Goal: Information Seeking & Learning: Understand process/instructions

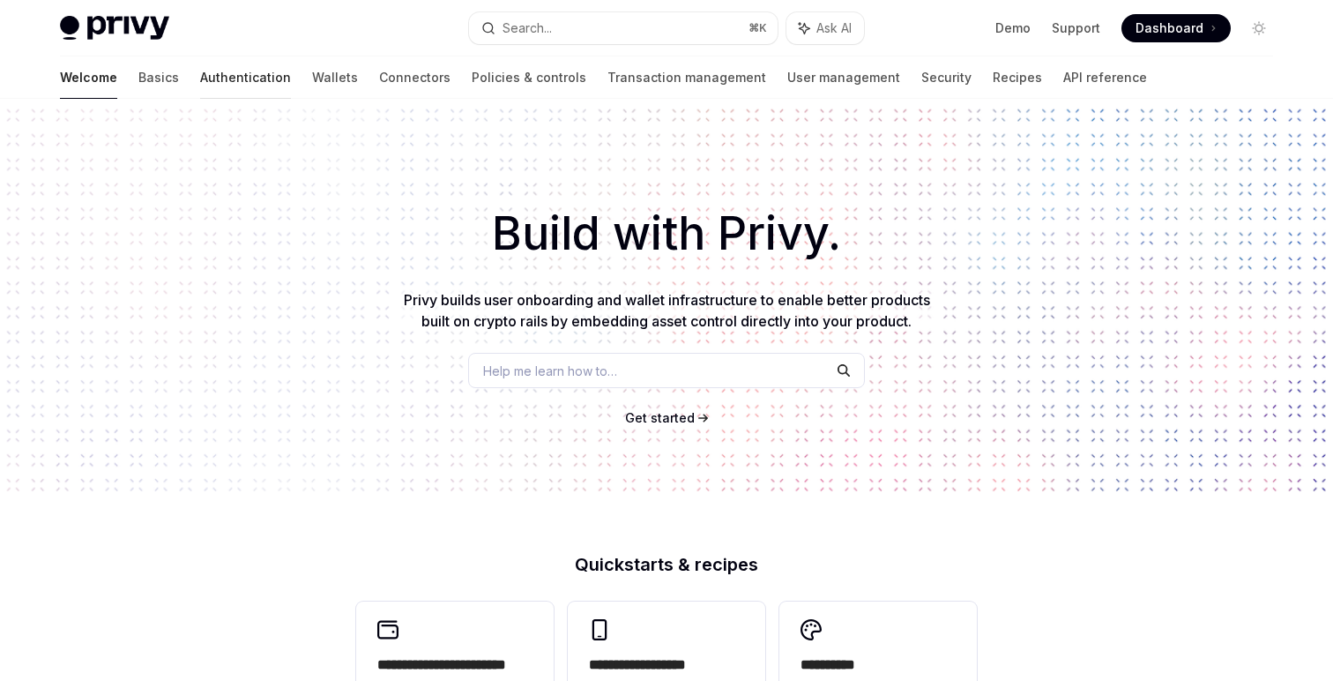
click at [200, 70] on link "Authentication" at bounding box center [245, 77] width 91 height 42
type textarea "*"
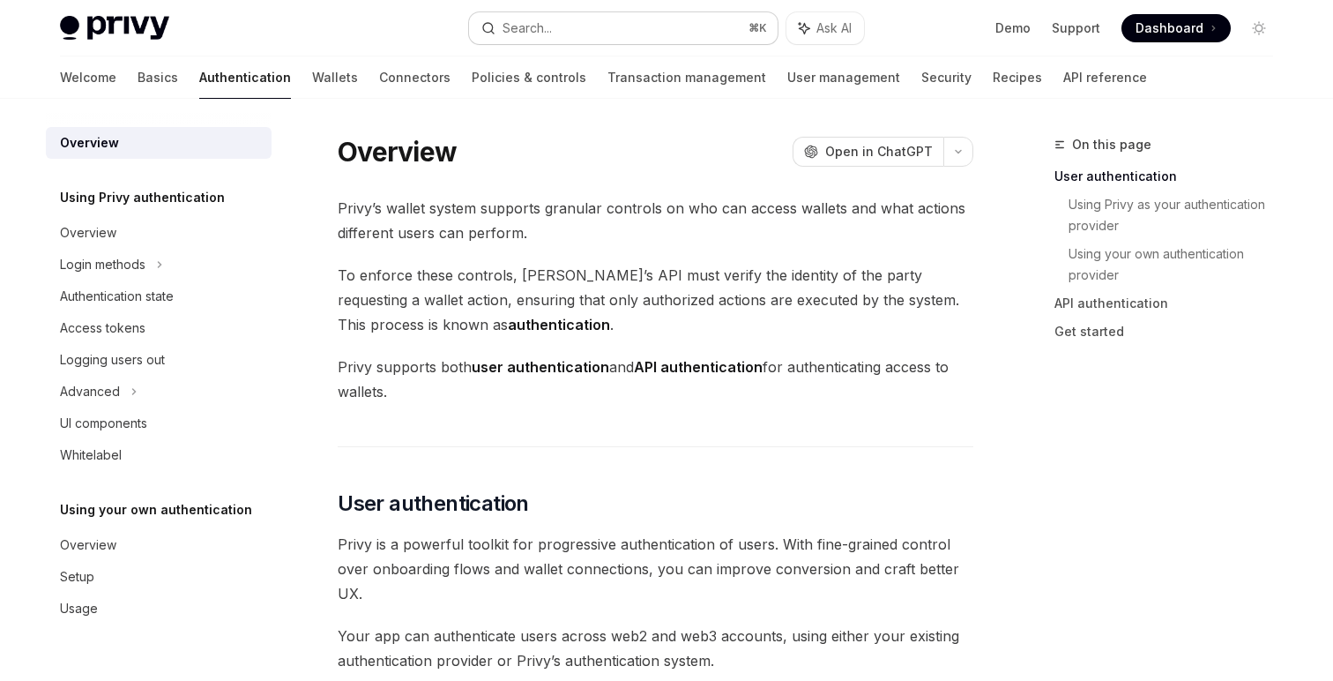
click at [586, 14] on button "Search... ⌘ K" at bounding box center [623, 28] width 309 height 32
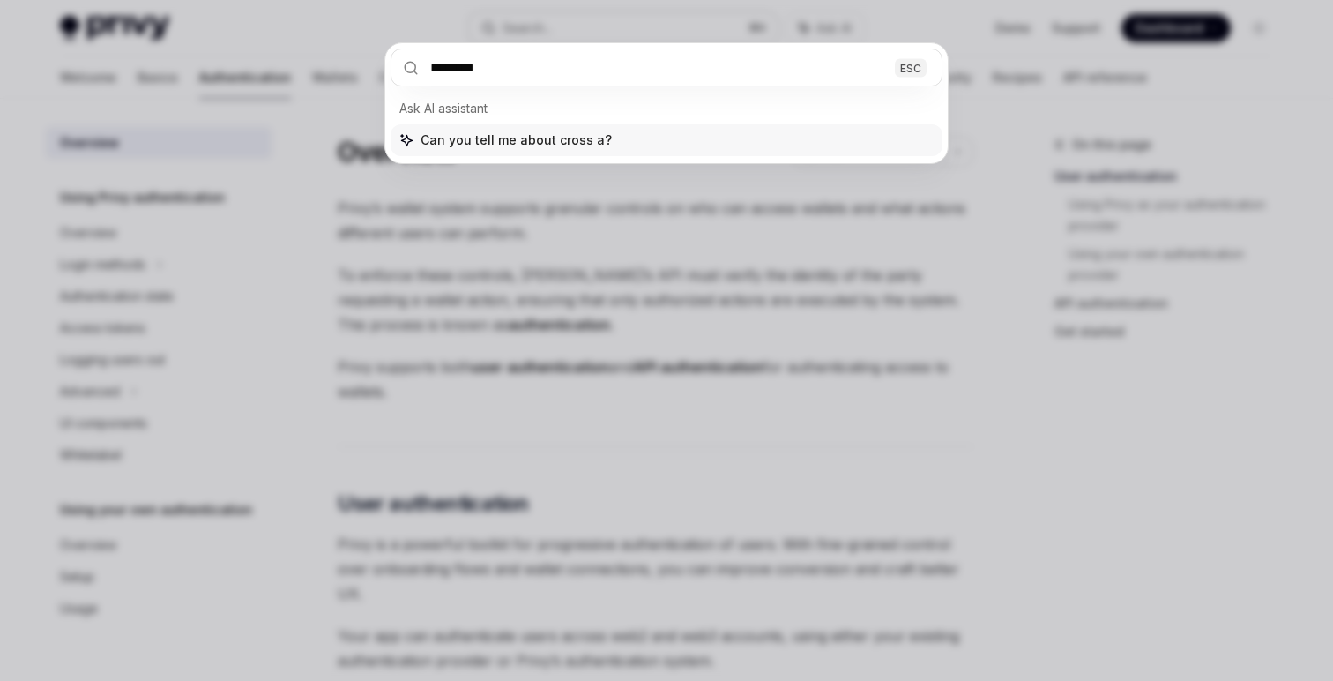
type input "*********"
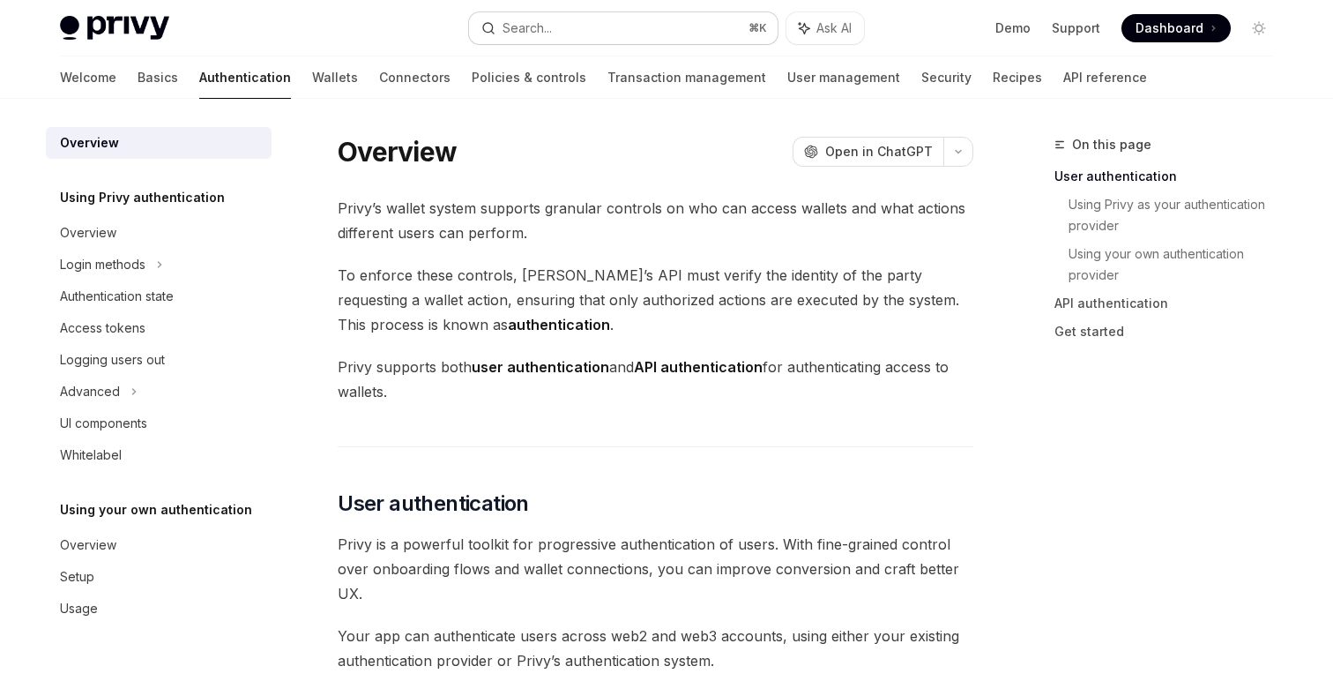
click at [562, 33] on button "Search... ⌘ K" at bounding box center [623, 28] width 309 height 32
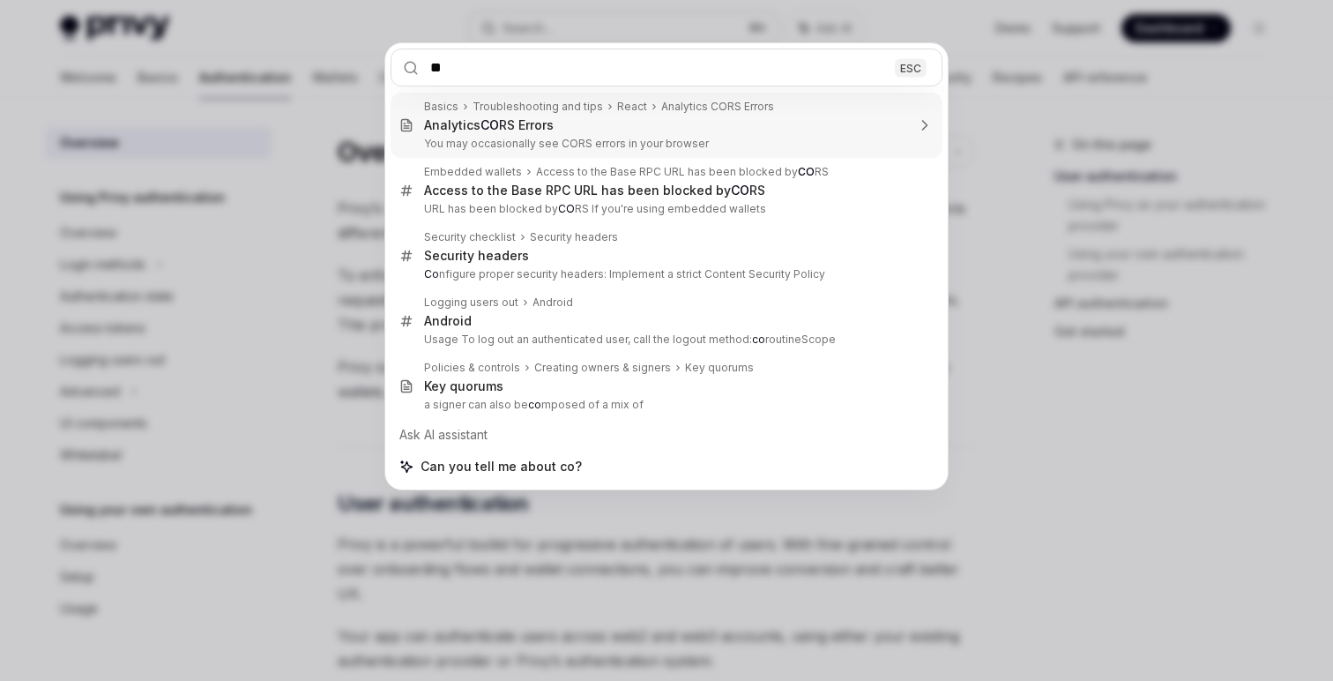
type input "***"
type textarea "*"
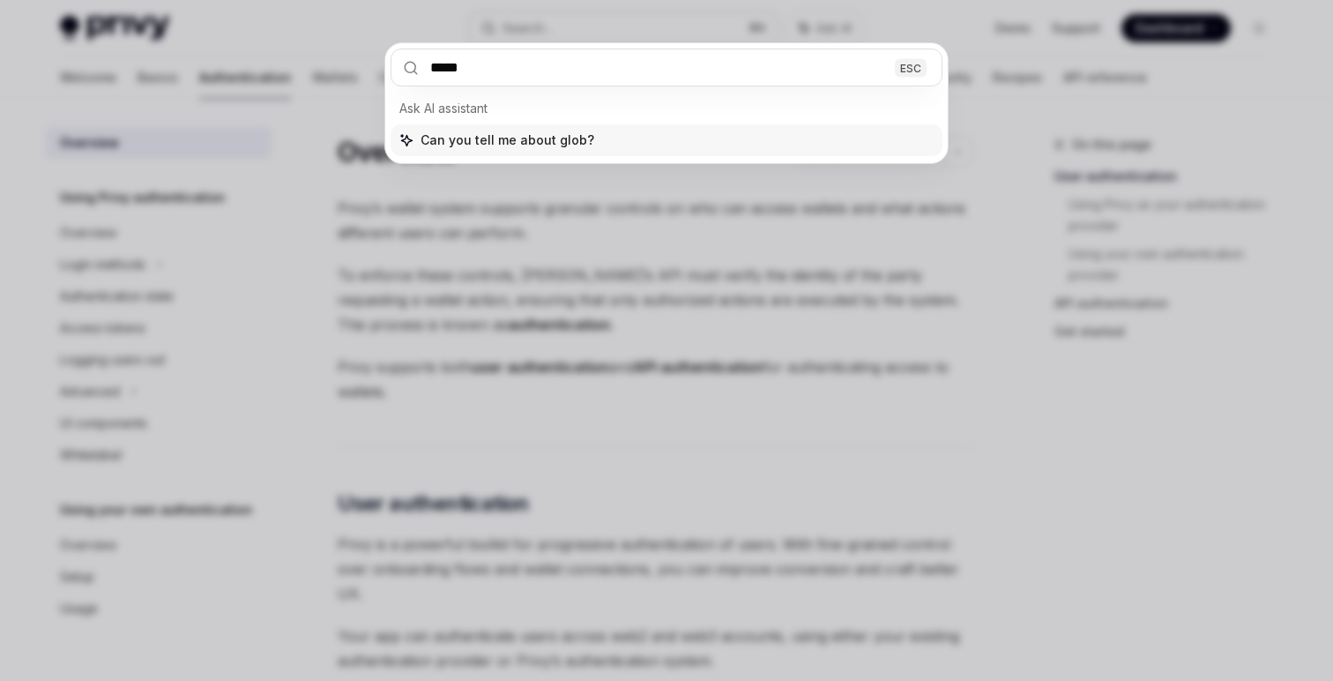
type input "******"
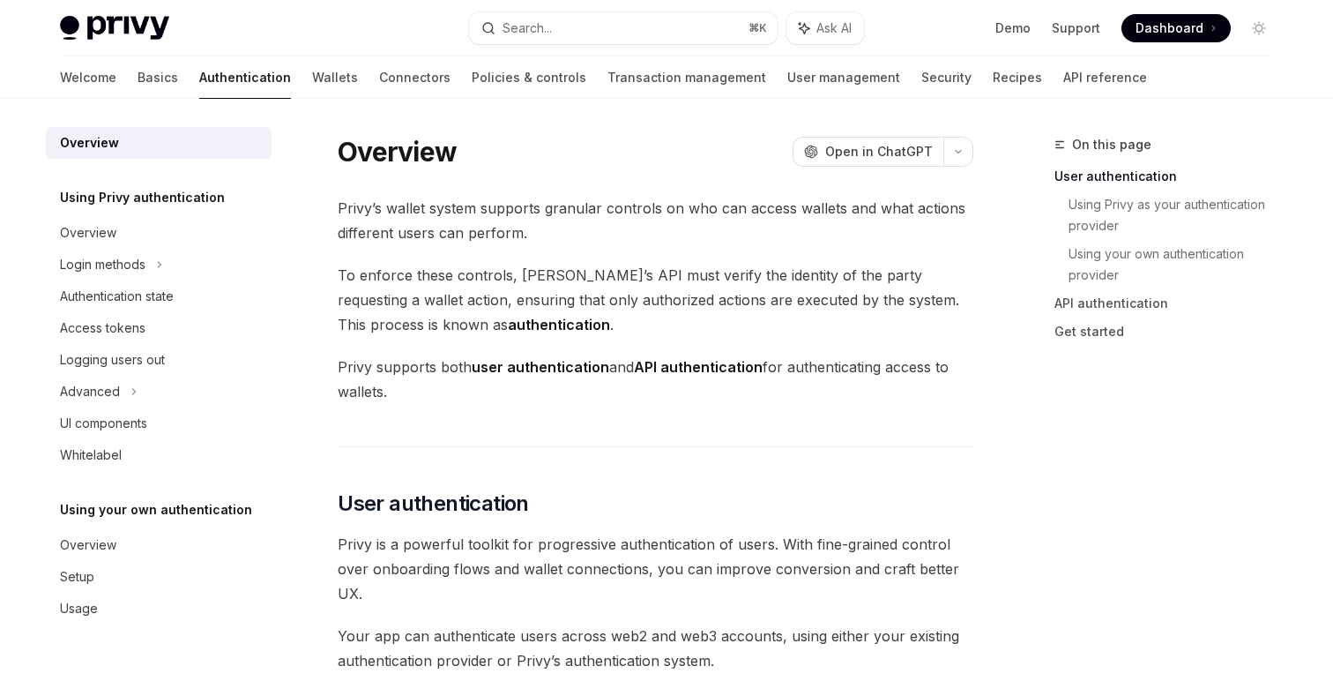
scroll to position [1067, 0]
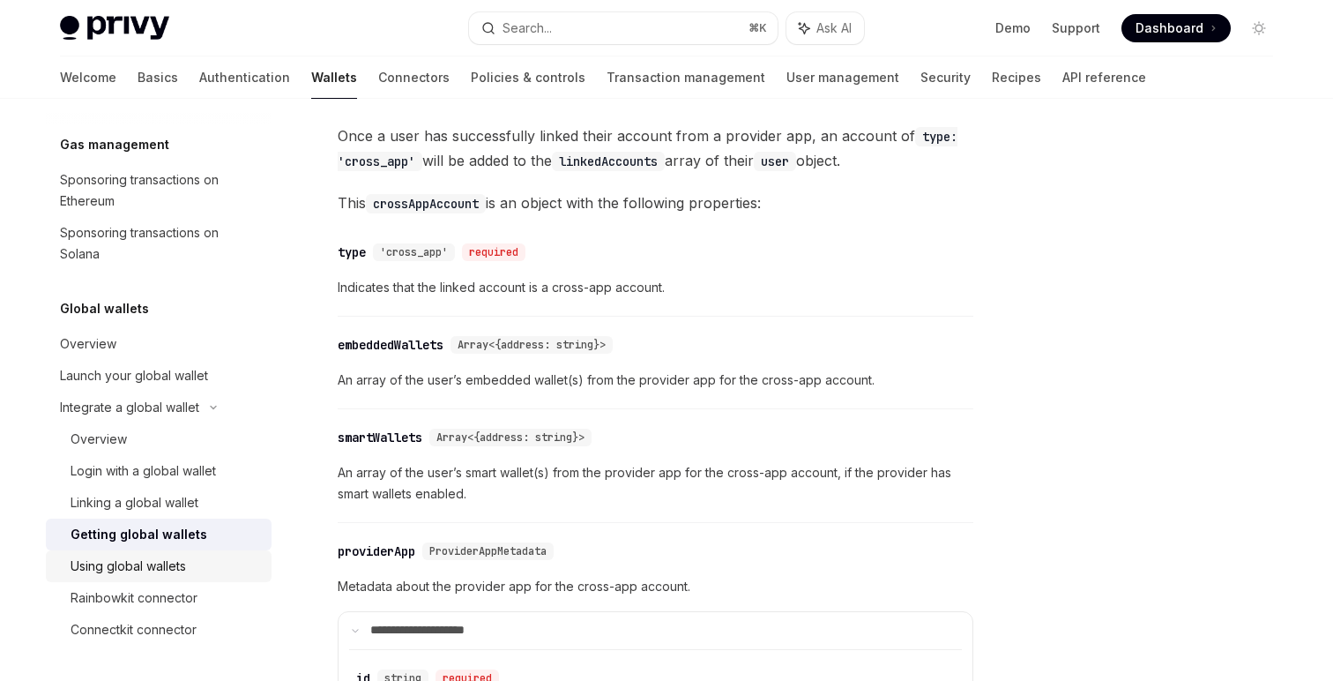
click at [146, 570] on div "Using global wallets" at bounding box center [128, 565] width 115 height 21
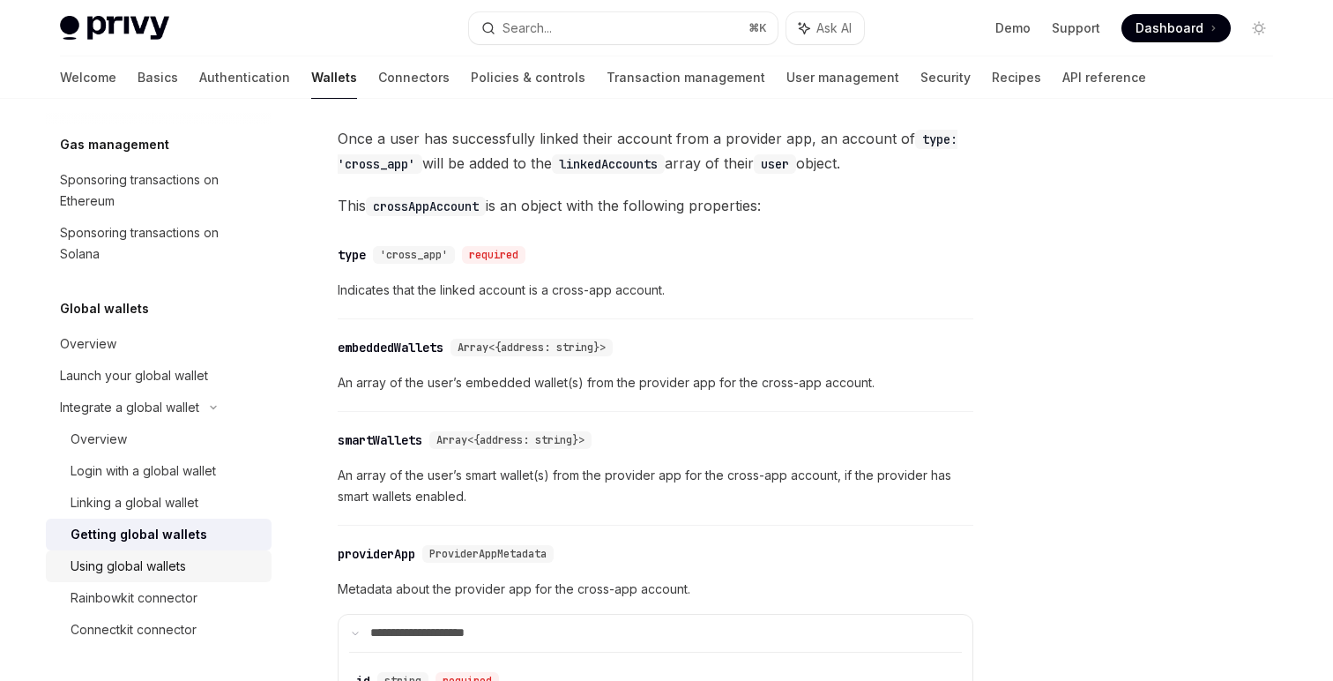
click at [164, 562] on div "Using global wallets" at bounding box center [128, 565] width 115 height 21
click at [145, 577] on link "Using global wallets" at bounding box center [159, 566] width 226 height 32
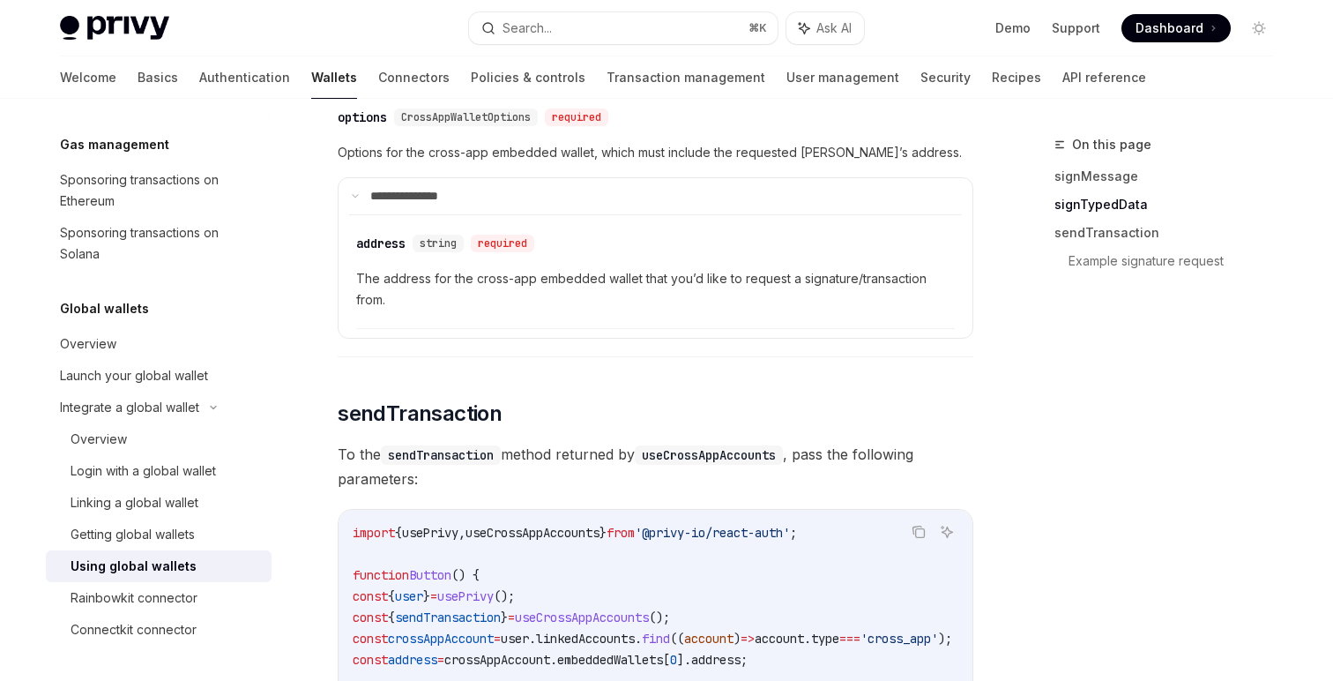
scroll to position [1634, 0]
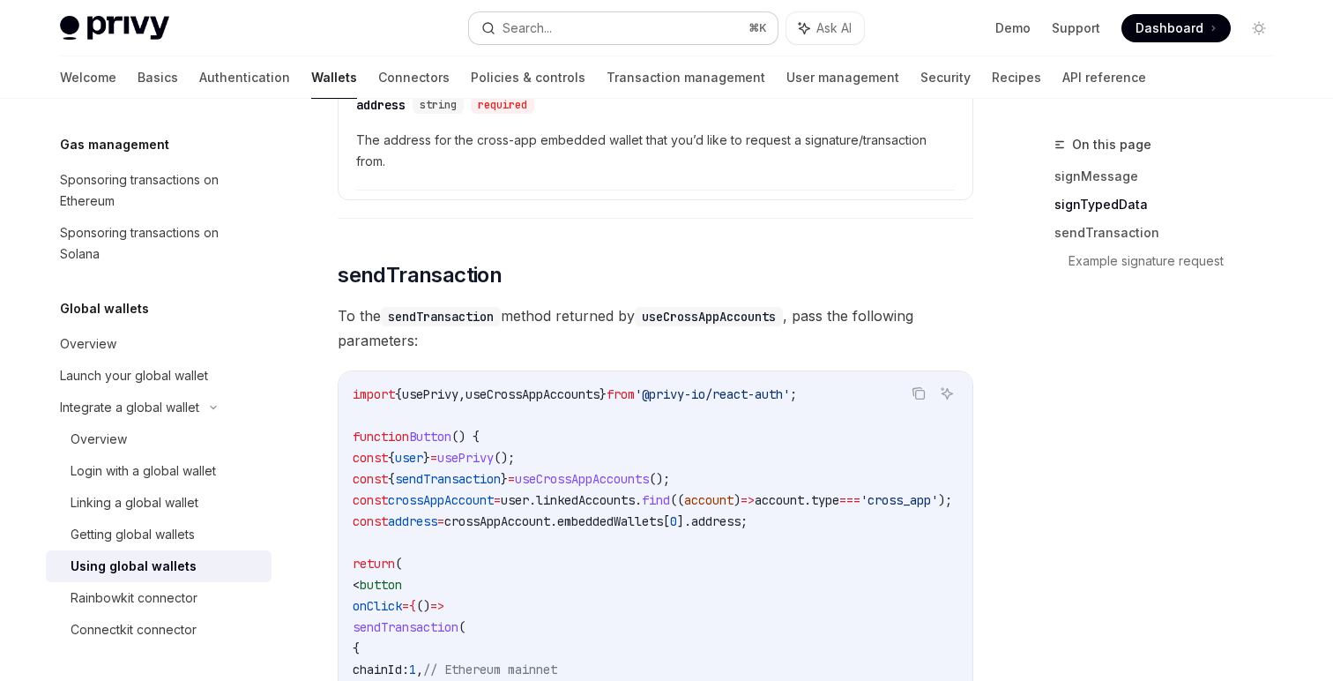
click at [569, 21] on button "Search... ⌘ K" at bounding box center [623, 28] width 309 height 32
click at [145, 473] on div "Login with a global wallet" at bounding box center [143, 470] width 145 height 21
type textarea "*"
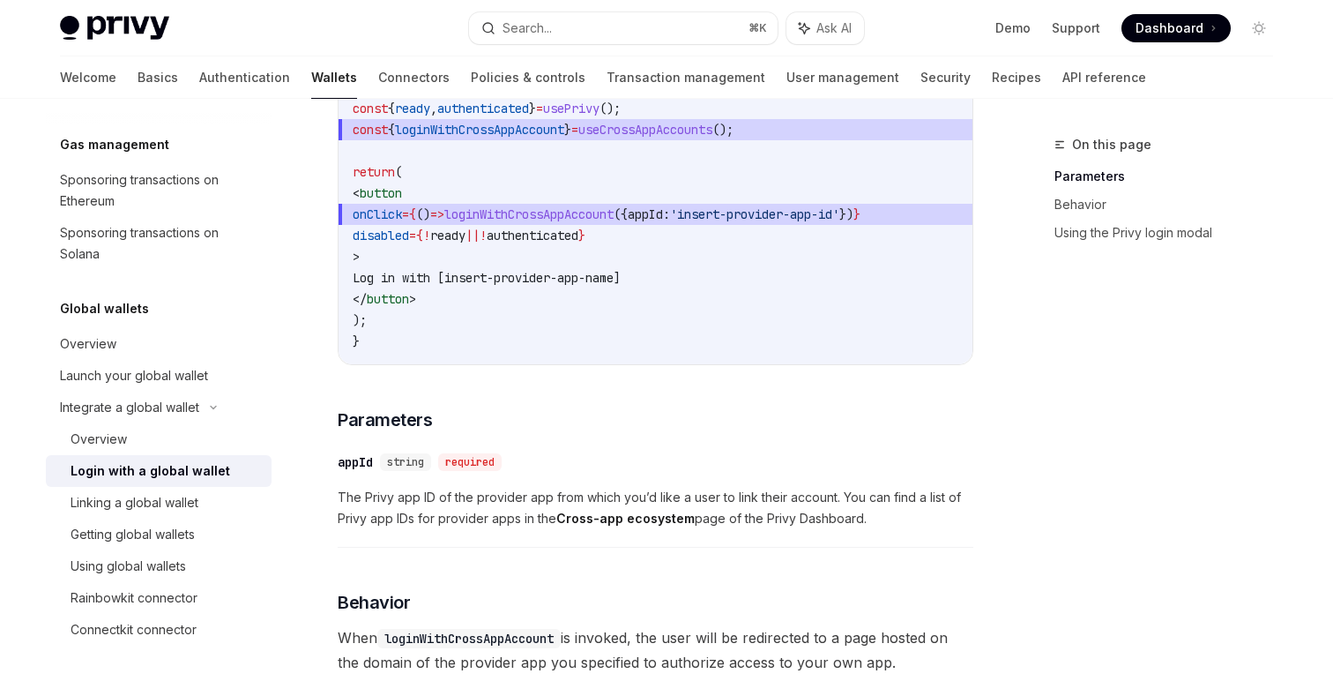
scroll to position [368, 0]
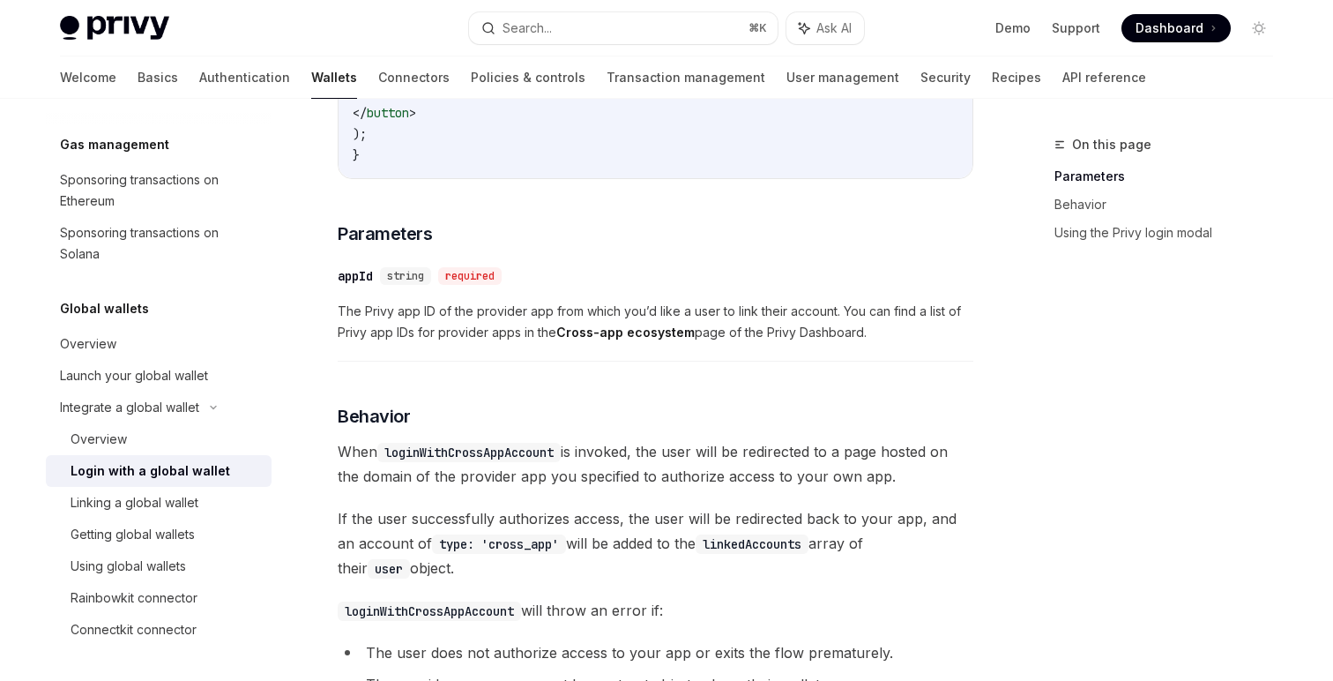
click at [540, 488] on span "When loginWithCrossAppAccount is invoked, the user will be redirected to a page…" at bounding box center [656, 463] width 636 height 49
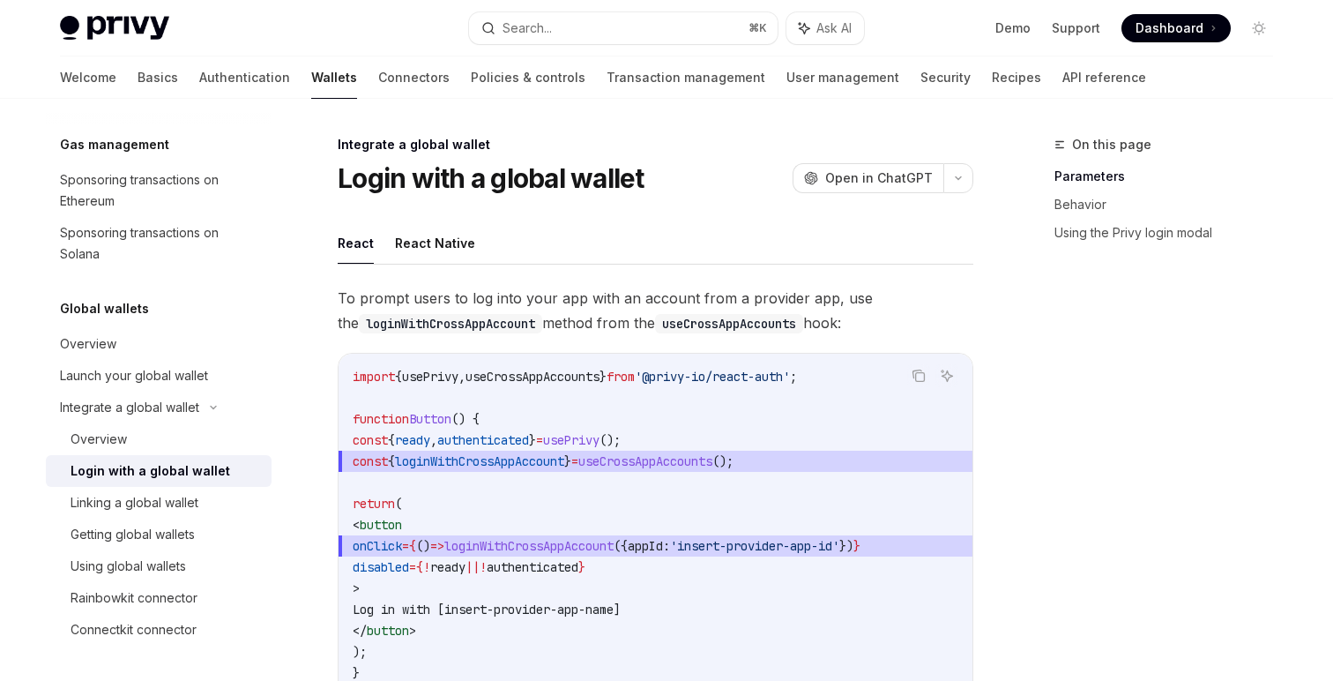
scroll to position [35, 0]
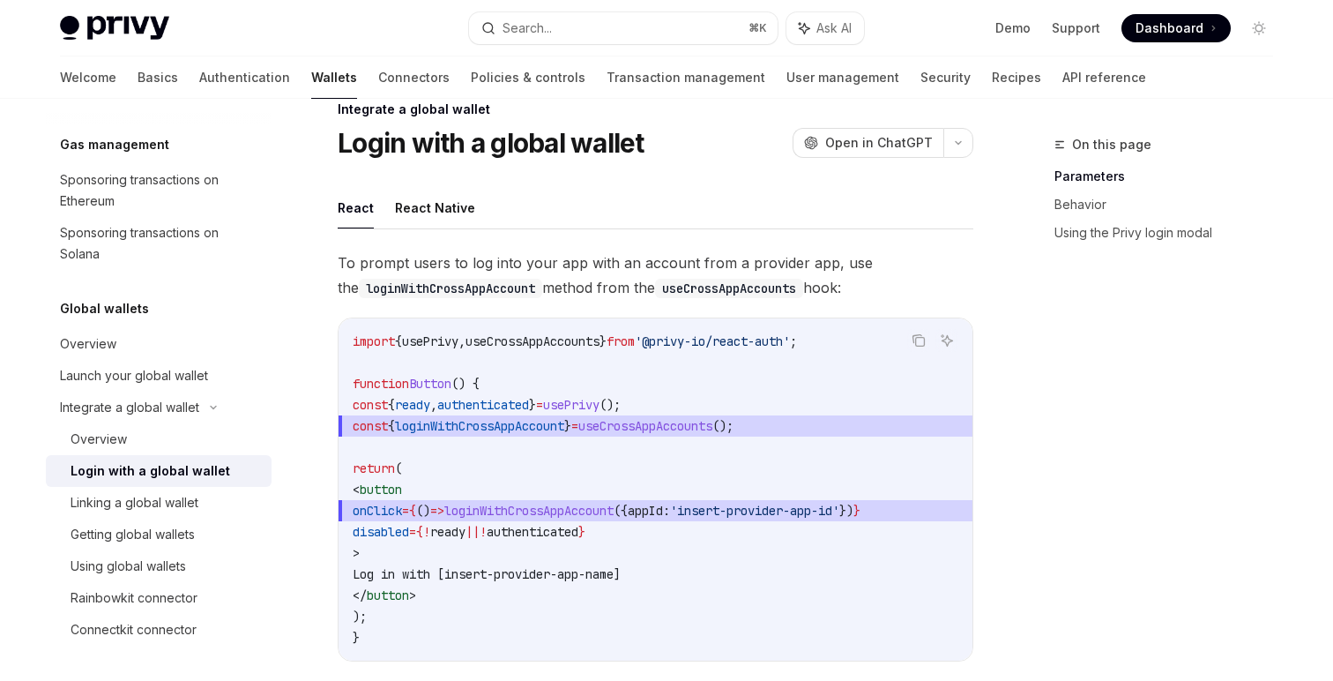
click at [670, 516] on span "appId:" at bounding box center [649, 510] width 42 height 16
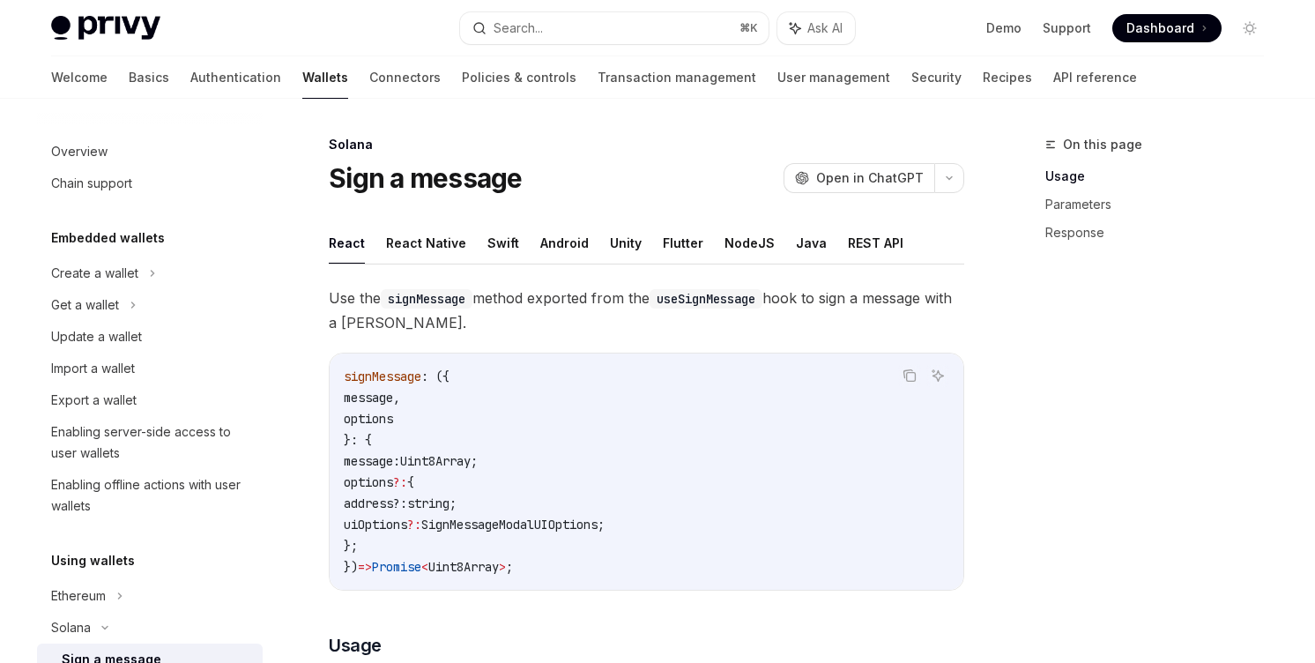
scroll to position [123, 0]
